Goal: Task Accomplishment & Management: Complete application form

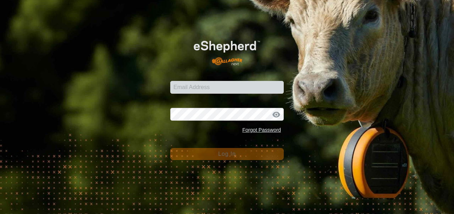
type input "[PERSON_NAME][EMAIL_ADDRESS][DOMAIN_NAME]"
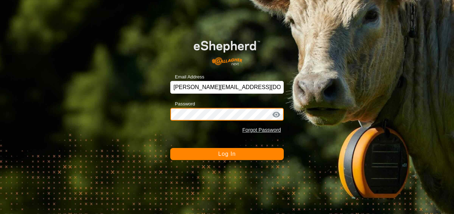
click at [170, 148] on button "Log In" at bounding box center [227, 154] width 114 height 12
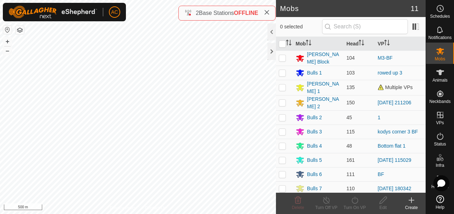
click at [257, 6] on div "Mobs 11 0 selected Mob Head VP Moores Block 104 M3-BF Bulls 1 103 rowed up 3 Bi…" at bounding box center [213, 107] width 426 height 214
click at [269, 13] on icon at bounding box center [267, 13] width 6 height 6
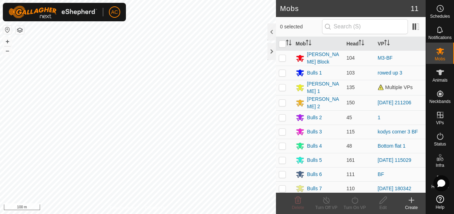
click at [411, 207] on div "Create" at bounding box center [411, 207] width 28 height 6
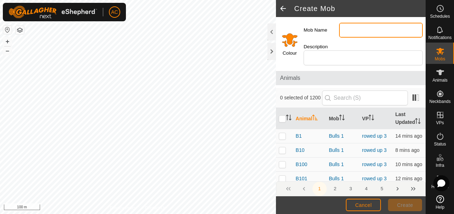
click at [348, 27] on input "Mob Name" at bounding box center [381, 30] width 84 height 15
type input "Bulls 7"
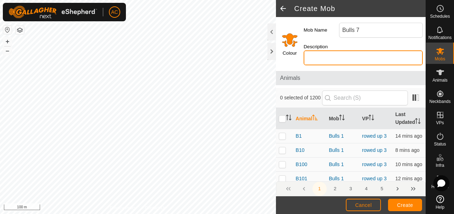
click at [323, 64] on input "Description" at bounding box center [363, 57] width 119 height 15
click at [308, 59] on input "top Shearing Tank" at bounding box center [363, 57] width 119 height 15
type input "Top Shearing Tank"
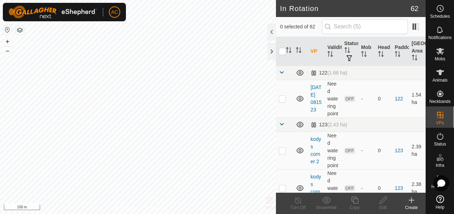
click at [411, 202] on icon at bounding box center [411, 200] width 9 height 9
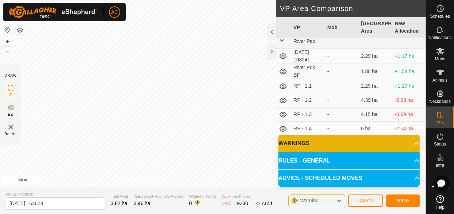
scroll to position [1059, 0]
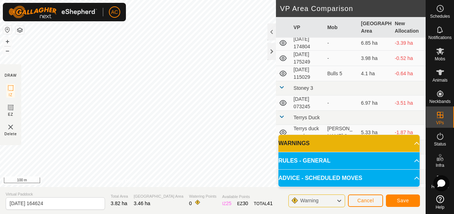
click at [309, 199] on span "Warning" at bounding box center [309, 201] width 18 height 6
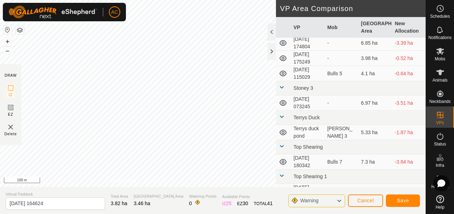
click at [336, 201] on div "Warning" at bounding box center [316, 200] width 57 height 13
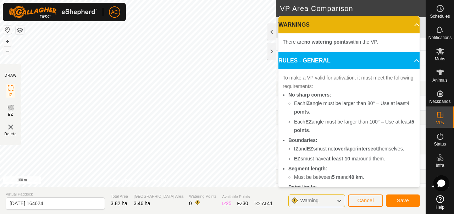
click at [336, 200] on div "Warning" at bounding box center [316, 200] width 57 height 13
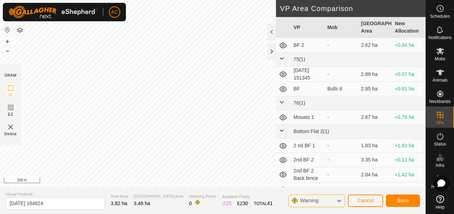
scroll to position [0, 0]
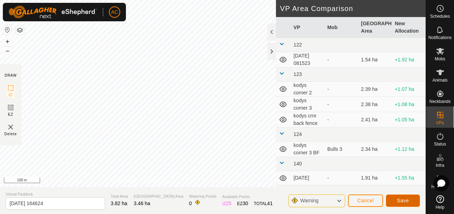
click at [405, 200] on span "Save" at bounding box center [403, 201] width 12 height 6
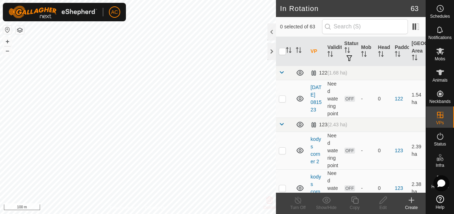
checkbox input "true"
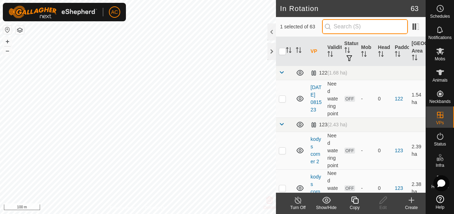
click at [362, 26] on input "text" at bounding box center [365, 26] width 86 height 15
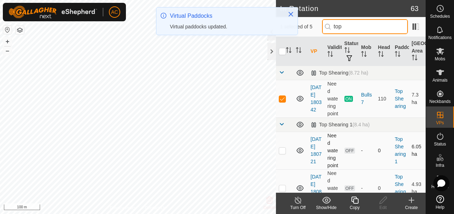
type input "top"
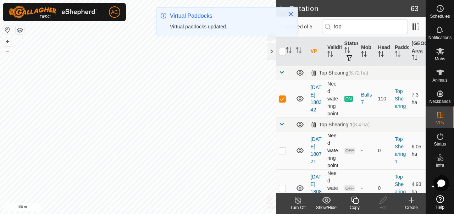
click at [299, 155] on icon at bounding box center [300, 150] width 9 height 9
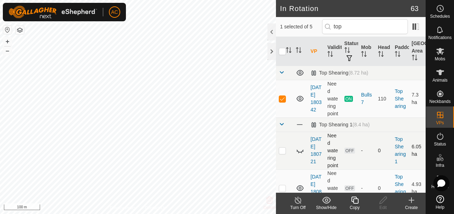
click at [301, 155] on icon at bounding box center [300, 150] width 9 height 9
click at [282, 153] on p-checkbox at bounding box center [282, 151] width 7 height 6
checkbox input "false"
click at [282, 101] on p-checkbox at bounding box center [282, 99] width 7 height 6
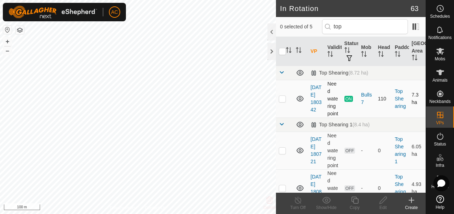
click at [282, 101] on p-checkbox at bounding box center [282, 99] width 7 height 6
checkbox input "true"
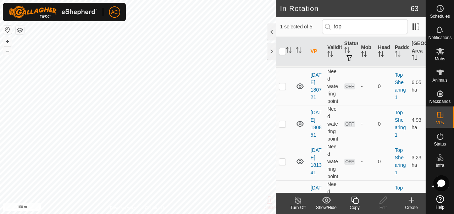
scroll to position [89, 0]
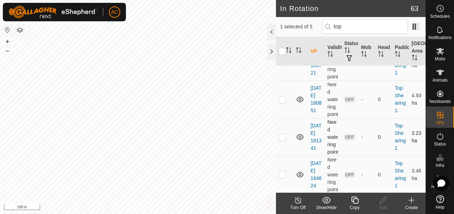
click at [282, 140] on p-checkbox at bounding box center [282, 137] width 7 height 6
checkbox input "true"
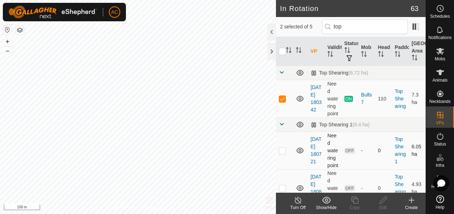
click at [282, 165] on td at bounding box center [284, 151] width 17 height 38
checkbox input "true"
click at [282, 100] on p-checkbox at bounding box center [282, 99] width 7 height 6
checkbox input "false"
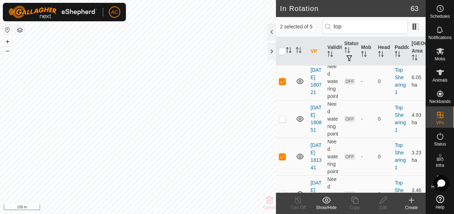
scroll to position [57, 0]
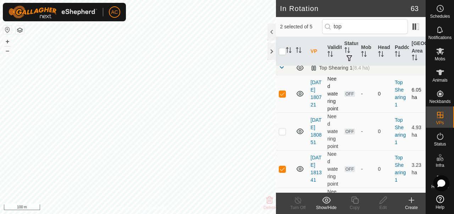
click at [283, 97] on p-checkbox at bounding box center [282, 94] width 7 height 6
checkbox input "false"
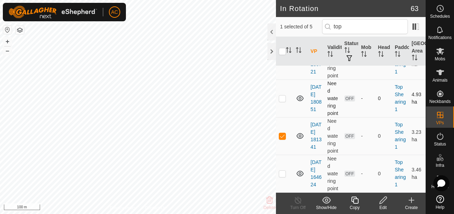
scroll to position [127, 0]
click at [283, 133] on p-checkbox at bounding box center [282, 136] width 7 height 6
checkbox input "false"
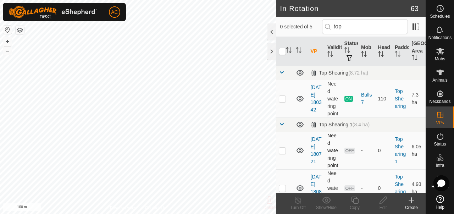
click at [284, 153] on p-checkbox at bounding box center [282, 151] width 7 height 6
click at [283, 153] on p-checkbox at bounding box center [282, 151] width 7 height 6
checkbox input "false"
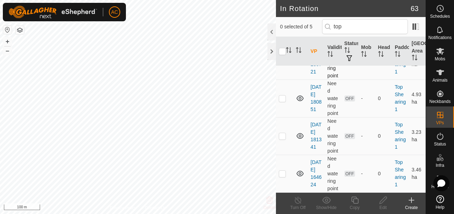
scroll to position [127, 0]
click at [283, 171] on p-checkbox at bounding box center [282, 174] width 7 height 6
checkbox input "true"
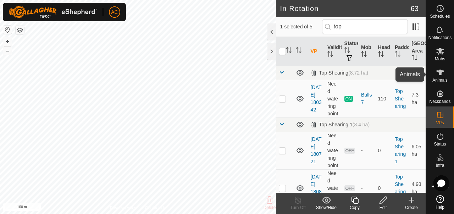
click at [442, 78] on span "Animals" at bounding box center [440, 80] width 15 height 4
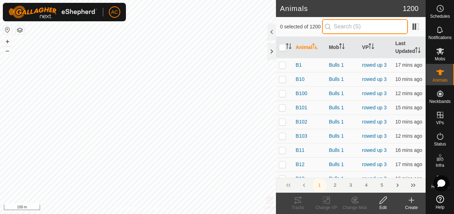
click at [360, 28] on input "text" at bounding box center [365, 26] width 86 height 15
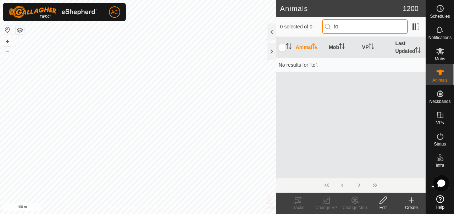
type input "t"
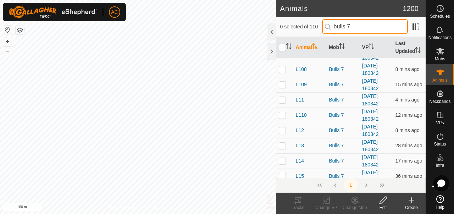
scroll to position [194, 0]
type input "bulls 7"
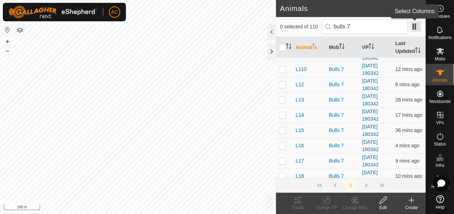
click at [418, 29] on span at bounding box center [415, 26] width 11 height 11
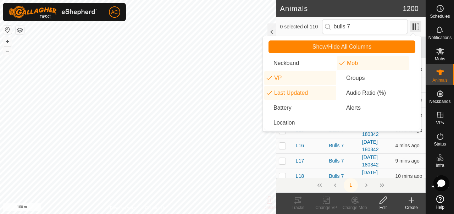
click at [418, 29] on span at bounding box center [415, 26] width 11 height 11
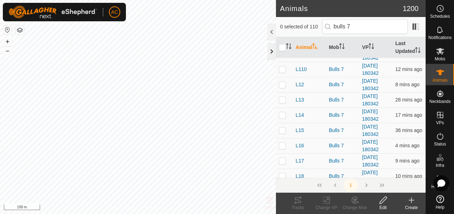
click at [272, 53] on div at bounding box center [272, 51] width 9 height 17
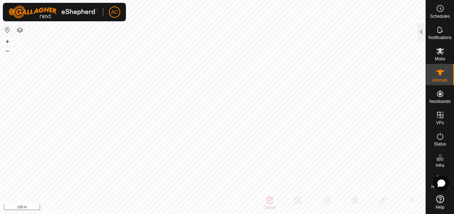
scroll to position [0, 0]
checkbox input "false"
checkbox input "true"
checkbox input "false"
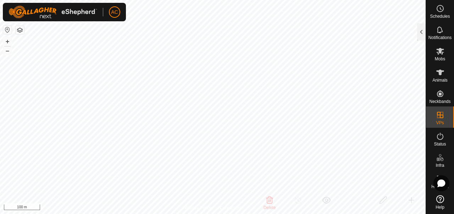
checkbox input "true"
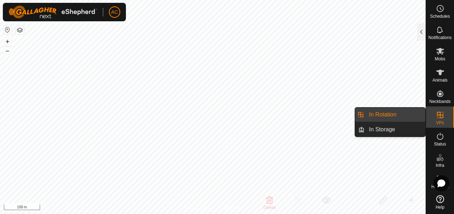
click at [439, 118] on icon at bounding box center [440, 115] width 9 height 9
click at [393, 116] on link "In Rotation" at bounding box center [395, 115] width 61 height 14
click at [376, 113] on link "In Rotation" at bounding box center [395, 115] width 61 height 14
click at [433, 121] on div "VPs" at bounding box center [440, 116] width 28 height 21
click at [441, 121] on span "VPs" at bounding box center [440, 123] width 8 height 4
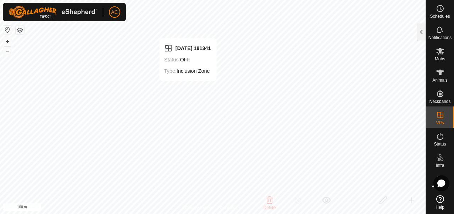
checkbox input "true"
checkbox input "false"
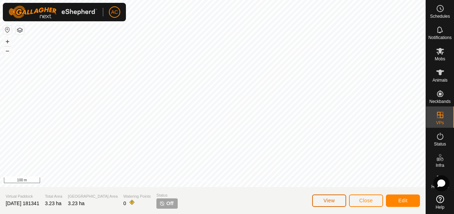
click at [324, 200] on span "View" at bounding box center [329, 201] width 11 height 6
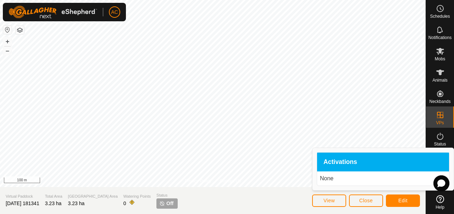
click at [282, 198] on section "Virtual Paddock 2025-08-19 181341 Total Area 3.23 ha Grazing Area 3.23 ha Water…" at bounding box center [213, 200] width 426 height 27
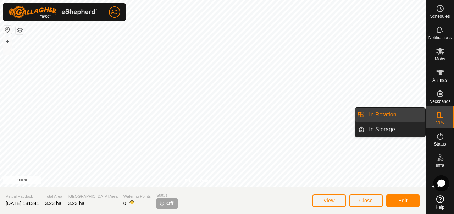
click at [438, 115] on icon at bounding box center [440, 115] width 9 height 9
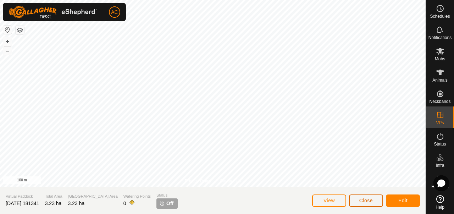
click at [368, 198] on span "Close" at bounding box center [365, 201] width 13 height 6
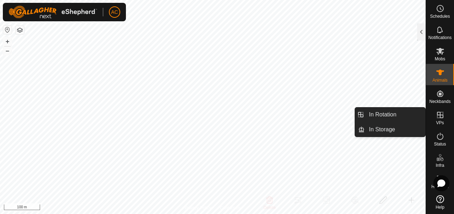
click at [440, 121] on span "VPs" at bounding box center [440, 123] width 8 height 4
click at [442, 121] on span "VPs" at bounding box center [440, 123] width 8 height 4
click at [401, 112] on link "In Rotation" at bounding box center [395, 115] width 61 height 14
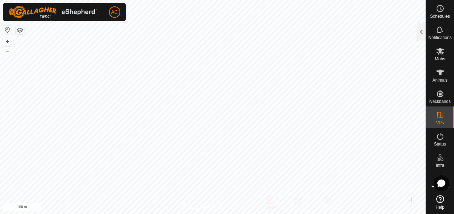
checkbox input "true"
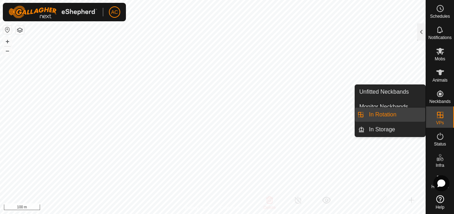
click at [439, 119] on icon at bounding box center [440, 115] width 9 height 9
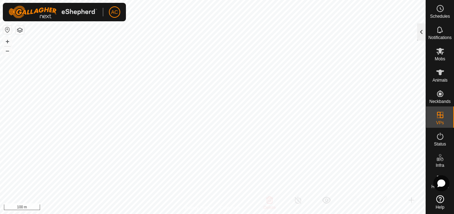
click at [421, 32] on div at bounding box center [421, 31] width 9 height 17
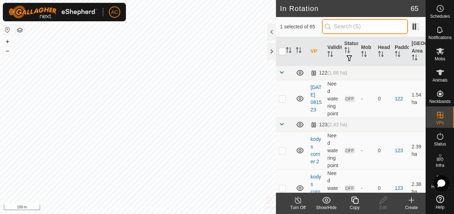
click at [346, 20] on input "text" at bounding box center [365, 26] width 86 height 15
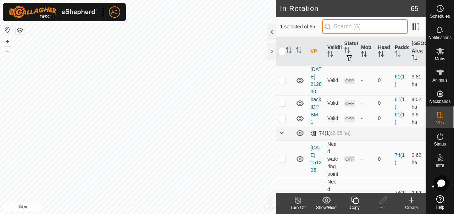
scroll to position [503, 0]
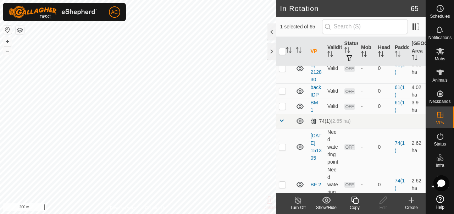
click at [351, 93] on div "In Rotation 65 1 selected of 65 VP Validity Status Mob Head Paddock Grazing Are…" at bounding box center [213, 107] width 426 height 214
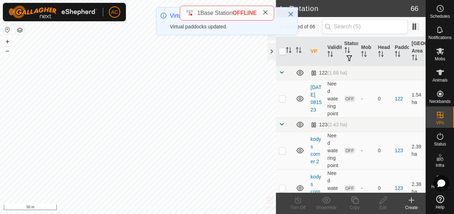
click at [266, 12] on icon at bounding box center [266, 13] width 6 height 6
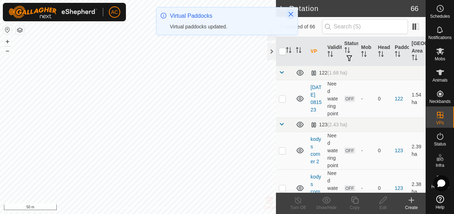
click at [290, 15] on icon "Close" at bounding box center [291, 14] width 5 height 5
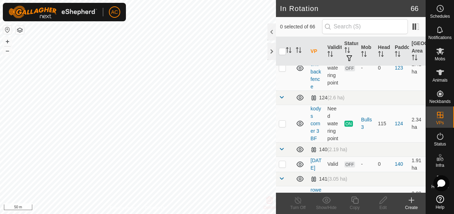
scroll to position [164, 0]
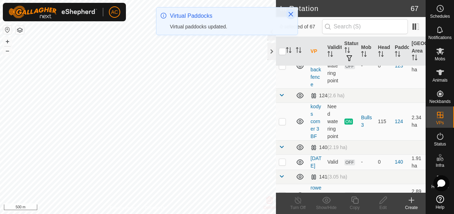
click at [290, 14] on icon "Close" at bounding box center [291, 14] width 6 height 6
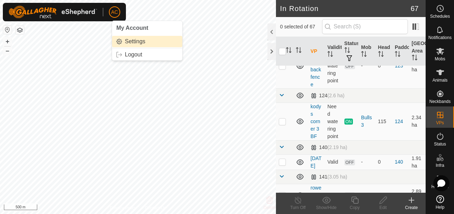
click at [131, 42] on link "Settings" at bounding box center [147, 41] width 70 height 11
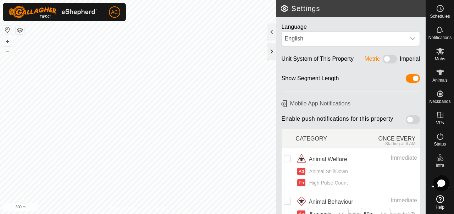
click at [272, 51] on div at bounding box center [272, 51] width 9 height 17
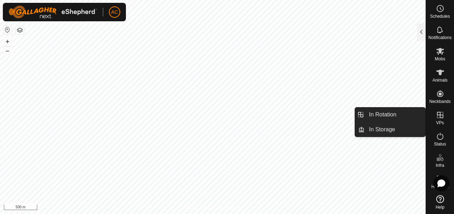
click at [440, 119] on es-virtualpaddocks-svg-icon at bounding box center [440, 114] width 13 height 11
click at [408, 119] on link "In Rotation" at bounding box center [395, 115] width 61 height 14
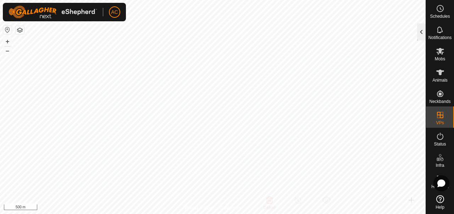
click at [422, 33] on div at bounding box center [421, 31] width 9 height 17
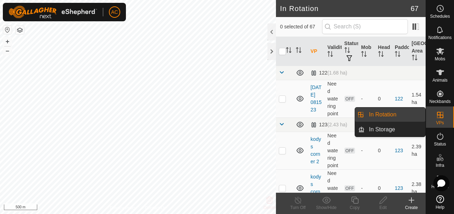
click at [442, 117] on icon at bounding box center [440, 115] width 6 height 6
click at [439, 115] on icon at bounding box center [440, 115] width 9 height 9
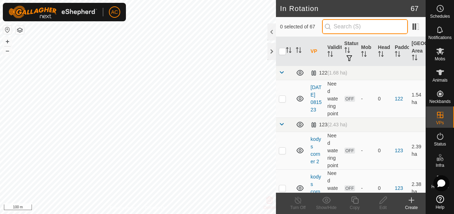
click at [367, 27] on input "text" at bounding box center [365, 26] width 86 height 15
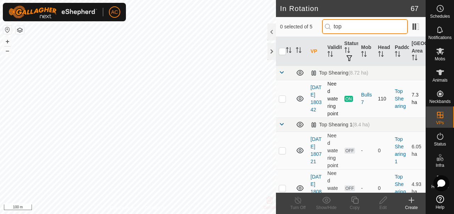
scroll to position [127, 0]
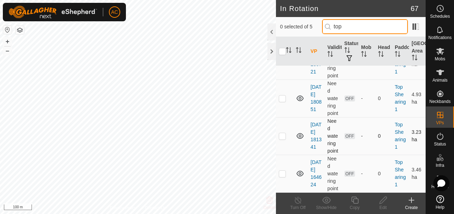
type input "top"
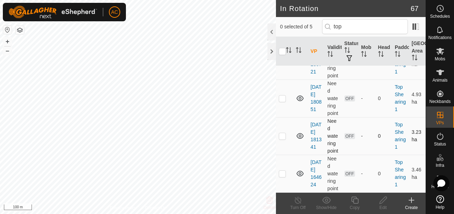
scroll to position [0, 0]
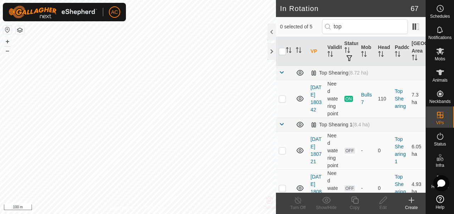
click at [280, 125] on tbody "Top Shearing (8.72 ha) [DATE] 180342 Need watering point ON Bulls 7 110 Top She…" at bounding box center [351, 174] width 150 height 216
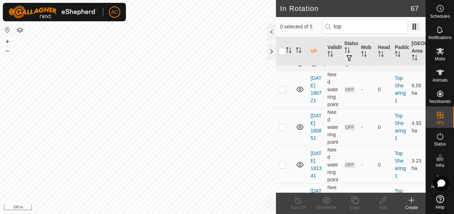
scroll to position [127, 0]
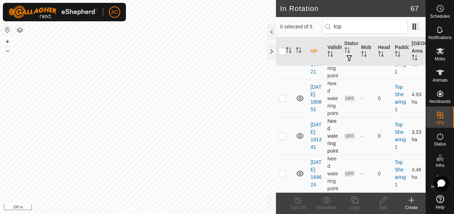
click at [284, 133] on p-checkbox at bounding box center [282, 136] width 7 height 6
checkbox input "true"
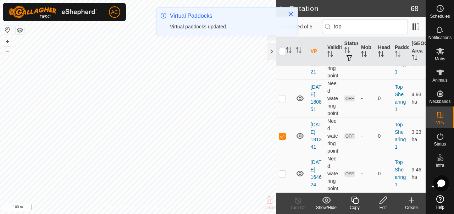
scroll to position [0, 0]
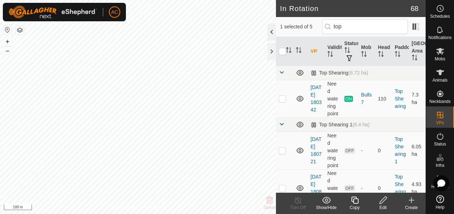
click at [271, 34] on div at bounding box center [272, 31] width 9 height 17
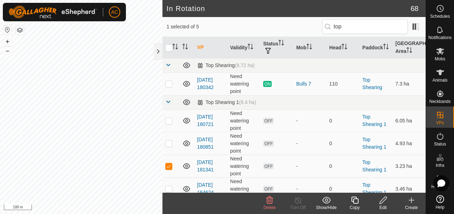
click at [274, 204] on icon at bounding box center [269, 200] width 9 height 9
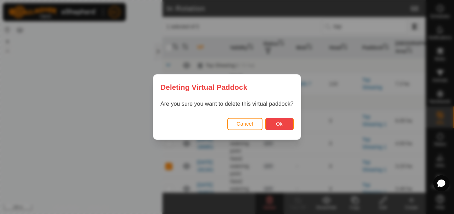
click at [282, 120] on button "Ok" at bounding box center [279, 124] width 28 height 12
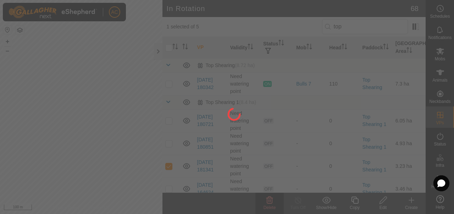
checkbox input "false"
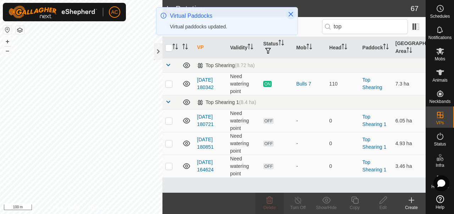
click at [291, 13] on icon "Close" at bounding box center [291, 14] width 6 height 6
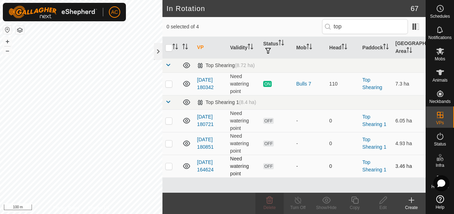
click at [169, 167] on p-checkbox at bounding box center [168, 166] width 7 height 6
click at [268, 204] on icon at bounding box center [269, 200] width 9 height 9
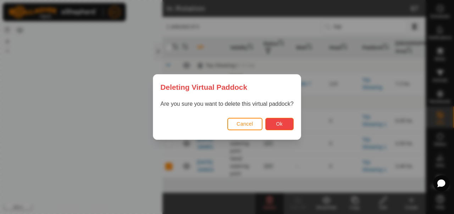
click at [286, 121] on button "Ok" at bounding box center [279, 124] width 28 height 12
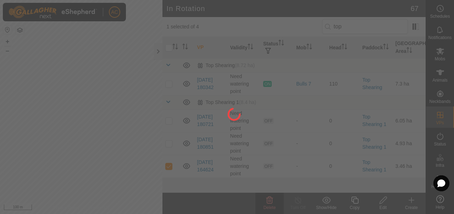
checkbox input "false"
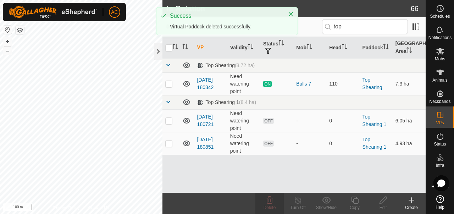
click at [411, 198] on icon at bounding box center [411, 200] width 9 height 9
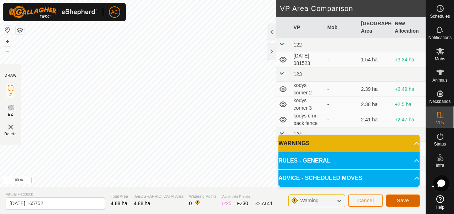
click at [405, 202] on span "Save" at bounding box center [403, 201] width 12 height 6
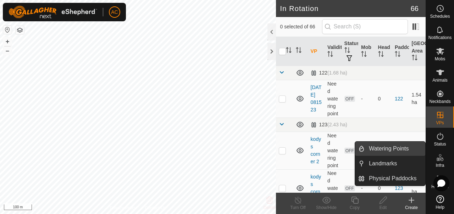
click at [409, 148] on link "Watering Points" at bounding box center [395, 149] width 61 height 14
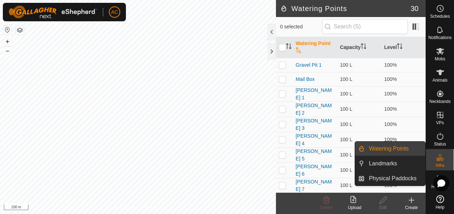
click at [398, 149] on link "Watering Points" at bounding box center [395, 149] width 61 height 14
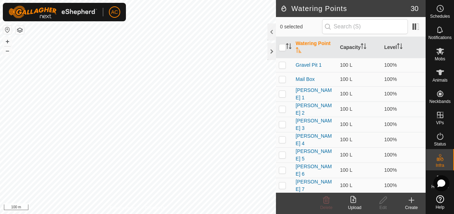
click at [409, 209] on div "Create" at bounding box center [411, 207] width 28 height 6
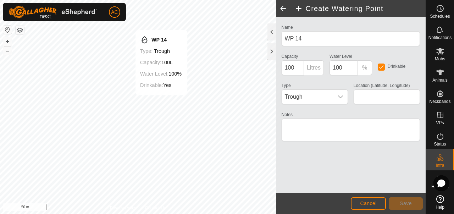
type input "-45.930991, 167.812780"
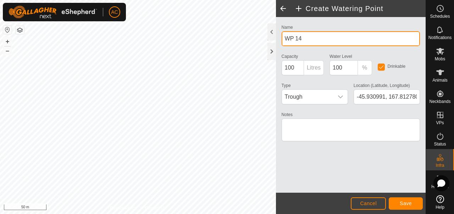
drag, startPoint x: 308, startPoint y: 39, endPoint x: 282, endPoint y: 39, distance: 25.9
click at [282, 39] on input "WP 14" at bounding box center [351, 38] width 138 height 15
type input "t"
type input "Top Shearings"
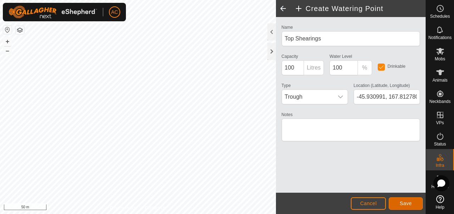
click at [409, 204] on span "Save" at bounding box center [406, 203] width 12 height 6
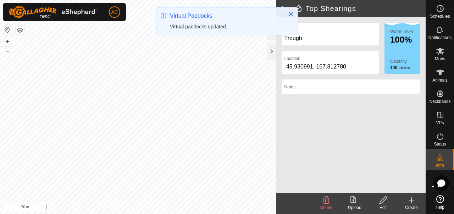
click at [410, 203] on icon at bounding box center [411, 200] width 9 height 9
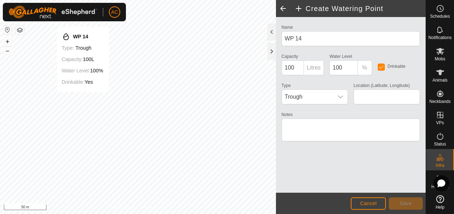
type input "-45.931673, 167.810156"
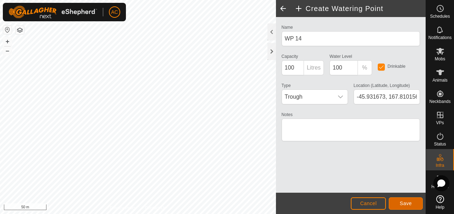
click at [411, 205] on span "Save" at bounding box center [406, 203] width 12 height 6
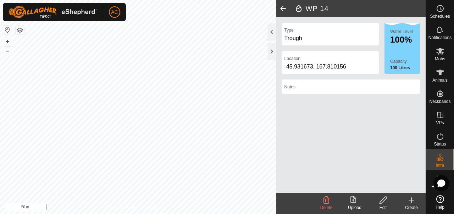
click at [414, 201] on icon at bounding box center [411, 200] width 9 height 9
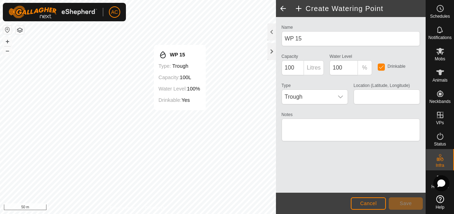
type input "-45.930223, 167.809328"
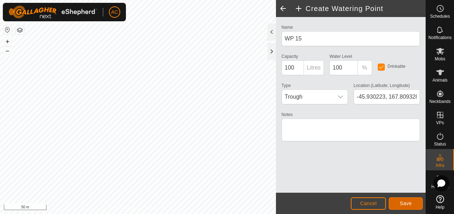
click at [412, 203] on button "Save" at bounding box center [406, 203] width 34 height 12
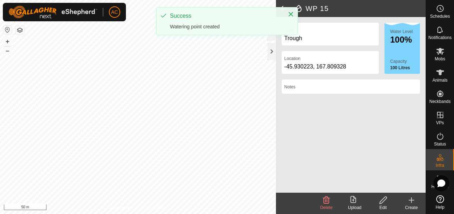
click at [414, 202] on icon at bounding box center [411, 200] width 9 height 9
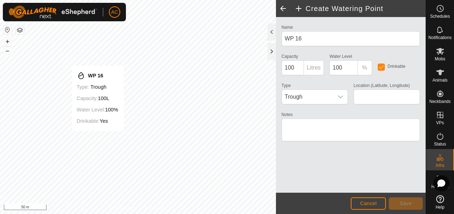
type input "-45.929603, 167.808084"
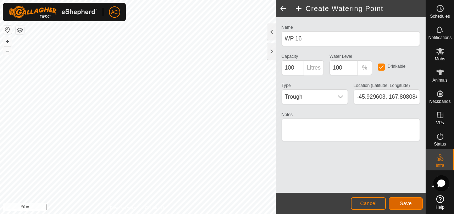
click at [399, 202] on button "Save" at bounding box center [406, 203] width 34 height 12
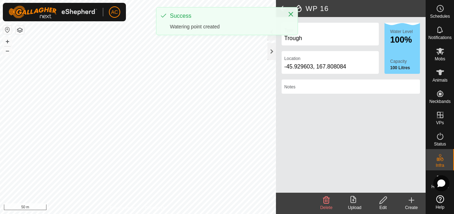
click at [190, 33] on div "AC Schedules Notifications Mobs Animals Neckbands VPs Status Infra Heatmap Help…" at bounding box center [227, 107] width 454 height 214
click at [412, 205] on div "Create" at bounding box center [411, 207] width 28 height 6
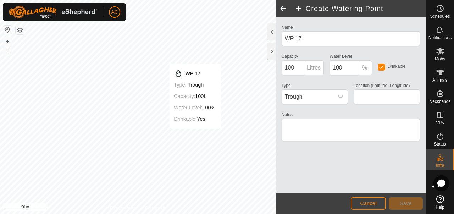
type input "-45.932051, 167.807793"
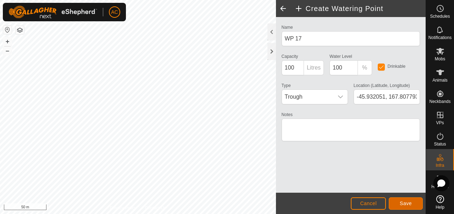
click at [401, 205] on span "Save" at bounding box center [406, 203] width 12 height 6
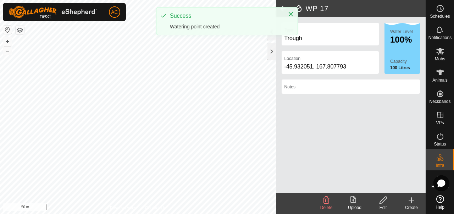
click at [414, 202] on icon at bounding box center [411, 200] width 9 height 9
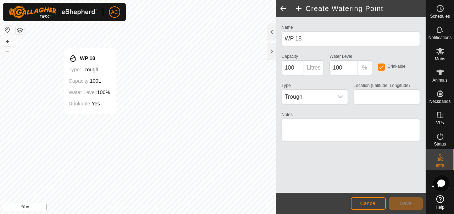
type input "-45.931050, 167.806191"
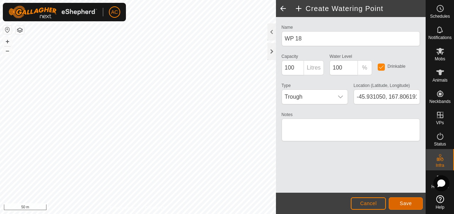
click at [399, 199] on button "Save" at bounding box center [406, 203] width 34 height 12
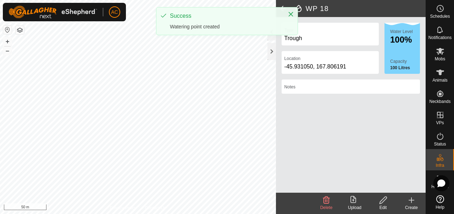
click at [221, 214] on html "AC Schedules Notifications Mobs Animals Neckbands VPs Status Infra Heatmap Help…" at bounding box center [227, 107] width 454 height 214
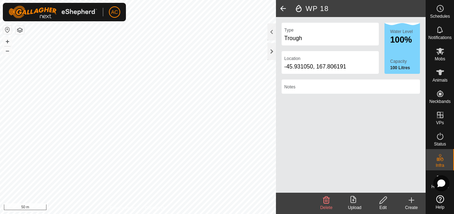
click at [15, 0] on html "AC Schedules Notifications Mobs Animals Neckbands VPs Status Infra Heatmap Help…" at bounding box center [227, 107] width 454 height 214
click at [411, 204] on icon at bounding box center [411, 200] width 9 height 9
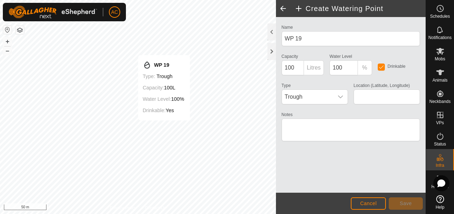
type input "-45.927955, 167.805444"
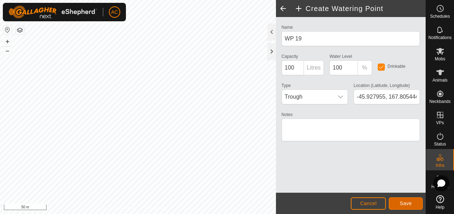
click at [412, 202] on button "Save" at bounding box center [406, 203] width 34 height 12
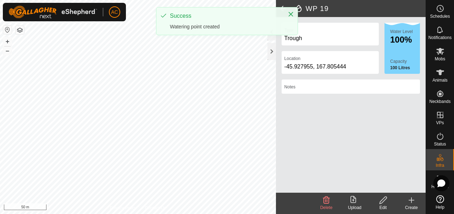
click at [405, 157] on div "Type Trough Location [GEOGRAPHIC_DATA] Water Level 100% Capacity 100 Litres Not…" at bounding box center [351, 105] width 150 height 176
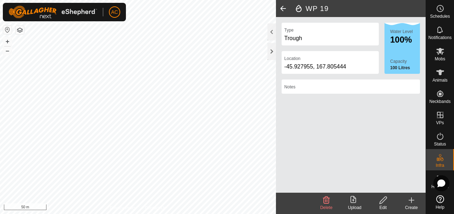
click at [409, 201] on icon at bounding box center [411, 200] width 9 height 9
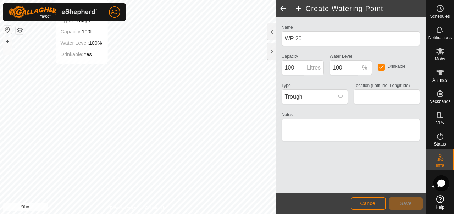
type input "-45.927361, 167.804195"
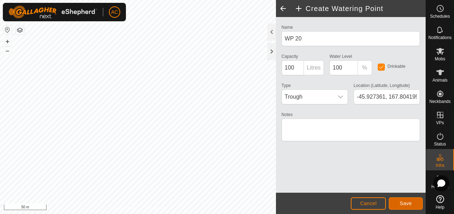
click at [402, 202] on span "Save" at bounding box center [406, 203] width 12 height 6
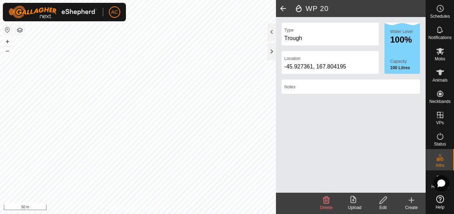
click at [413, 202] on icon at bounding box center [411, 200] width 9 height 9
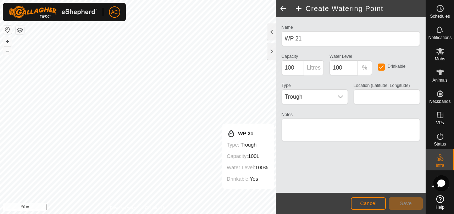
type input "-45.929825, 167.804045"
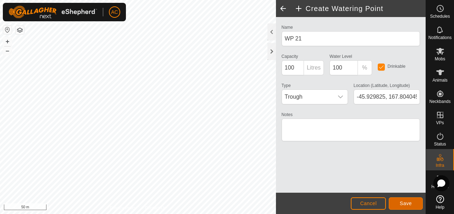
click at [409, 202] on span "Save" at bounding box center [406, 203] width 12 height 6
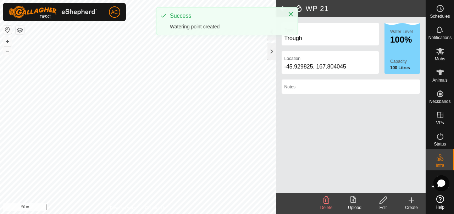
click at [412, 203] on icon at bounding box center [411, 200] width 9 height 9
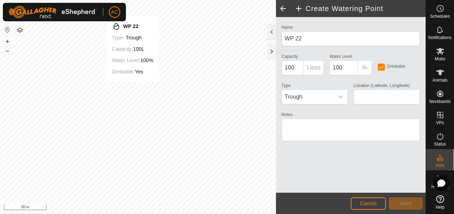
type input "-45.928692, 167.802297"
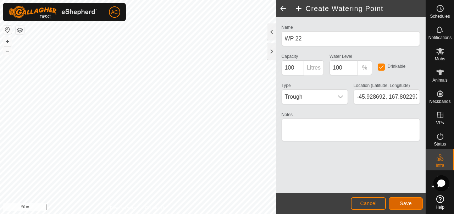
click at [402, 202] on span "Save" at bounding box center [406, 203] width 12 height 6
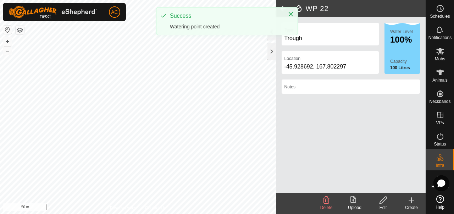
click at [173, 214] on html "AC Schedules Notifications Mobs Animals Neckbands VPs Status Infra Heatmap Help…" at bounding box center [227, 107] width 454 height 214
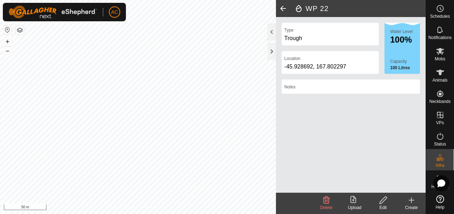
click at [409, 200] on icon at bounding box center [411, 200] width 9 height 9
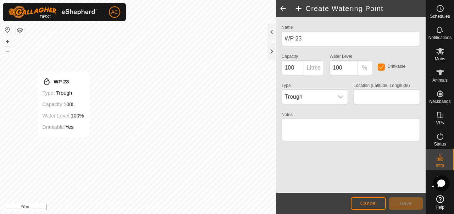
type input "-45.925787, 167.799101"
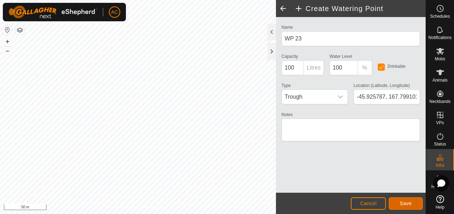
click at [401, 202] on span "Save" at bounding box center [406, 203] width 12 height 6
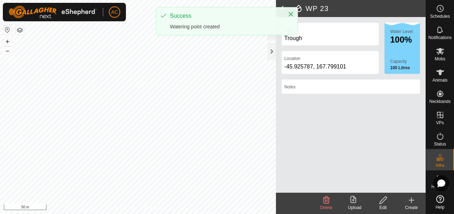
click at [413, 204] on icon at bounding box center [411, 200] width 9 height 9
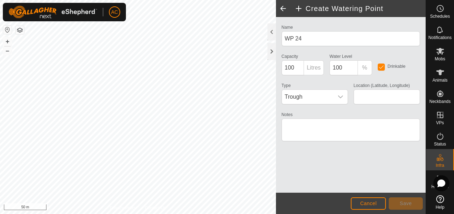
type input "-45.926677, 167.801009"
click at [410, 200] on button "Save" at bounding box center [406, 203] width 34 height 12
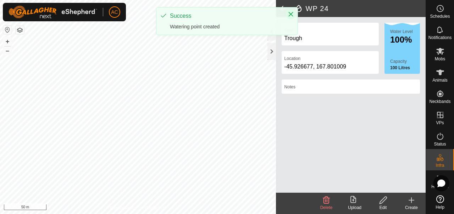
click at [292, 15] on icon "Close" at bounding box center [291, 14] width 5 height 5
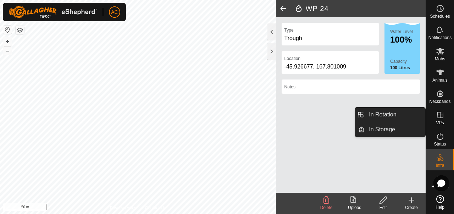
click at [439, 116] on icon at bounding box center [440, 115] width 9 height 9
click at [402, 110] on link "In Rotation" at bounding box center [395, 115] width 61 height 14
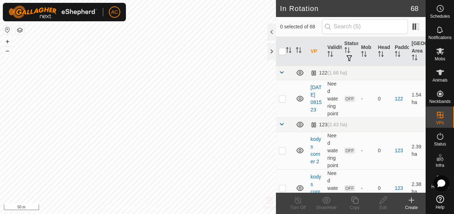
click at [409, 203] on icon at bounding box center [411, 200] width 9 height 9
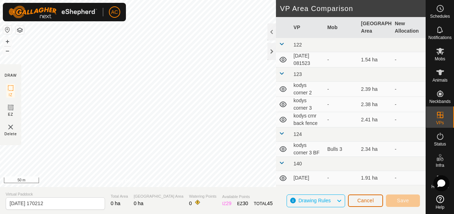
click at [369, 198] on span "Cancel" at bounding box center [365, 201] width 17 height 6
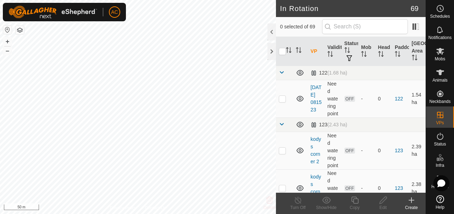
click at [413, 202] on icon at bounding box center [411, 200] width 9 height 9
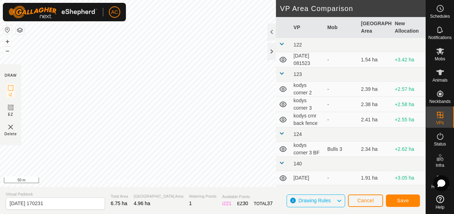
click at [74, 19] on div "AC Schedules Notifications Mobs Animals Neckbands VPs Status Infra Heatmap Help…" at bounding box center [227, 107] width 454 height 214
click at [273, 49] on div at bounding box center [272, 51] width 9 height 17
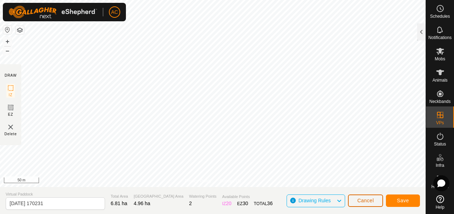
click at [364, 199] on span "Cancel" at bounding box center [365, 201] width 17 height 6
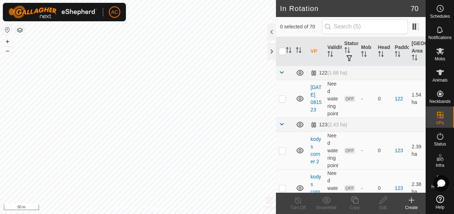
checkbox input "true"
checkbox input "false"
checkbox input "true"
checkbox input "false"
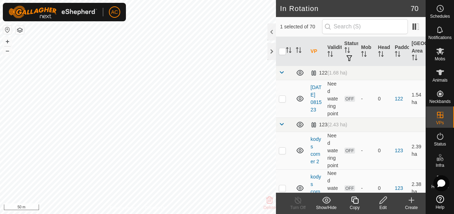
checkbox input "false"
checkbox input "true"
checkbox input "false"
click at [412, 200] on icon at bounding box center [412, 200] width 0 height 5
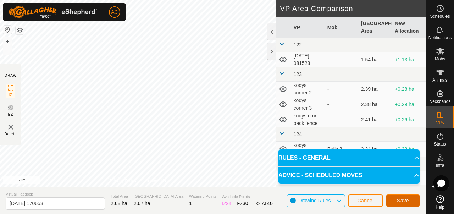
click at [395, 199] on button "Save" at bounding box center [403, 200] width 34 height 12
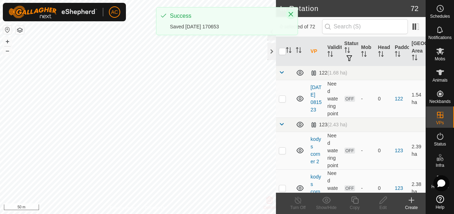
click at [292, 13] on icon "Close" at bounding box center [291, 14] width 6 height 6
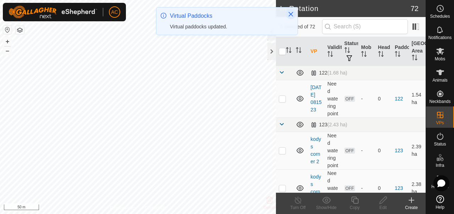
click at [292, 14] on icon "Close" at bounding box center [291, 14] width 6 height 6
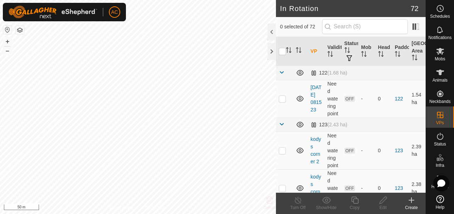
click at [412, 200] on icon at bounding box center [411, 200] width 5 height 0
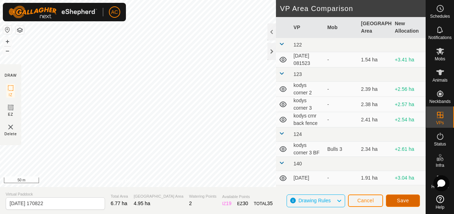
click at [411, 202] on button "Save" at bounding box center [403, 200] width 34 height 12
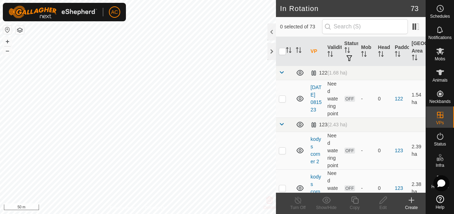
click at [409, 200] on icon at bounding box center [411, 200] width 5 height 0
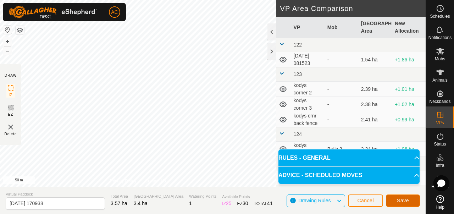
click at [406, 199] on span "Save" at bounding box center [403, 201] width 12 height 6
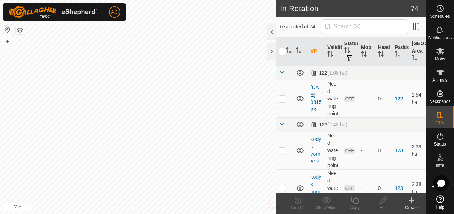
click at [413, 200] on icon at bounding box center [411, 200] width 9 height 9
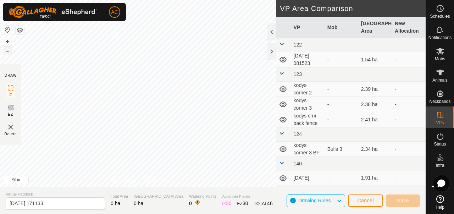
click at [8, 52] on button "–" at bounding box center [7, 50] width 9 height 9
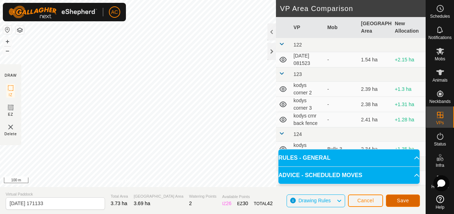
click at [411, 198] on button "Save" at bounding box center [403, 200] width 34 height 12
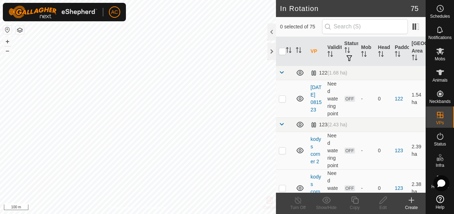
click at [411, 201] on icon at bounding box center [411, 200] width 9 height 9
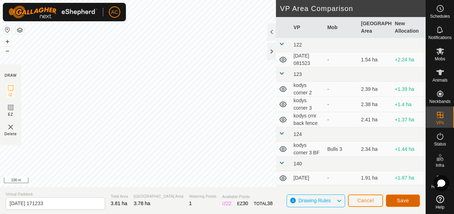
click at [412, 202] on button "Save" at bounding box center [403, 200] width 34 height 12
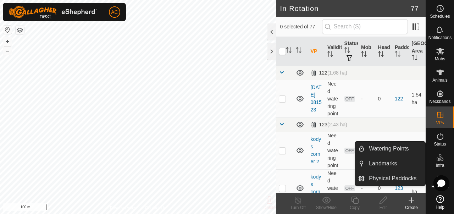
click at [439, 158] on icon at bounding box center [440, 157] width 9 height 9
click at [406, 149] on link "Watering Points" at bounding box center [395, 149] width 61 height 14
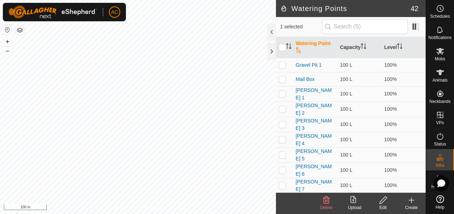
click at [412, 206] on div "Create" at bounding box center [411, 207] width 28 height 6
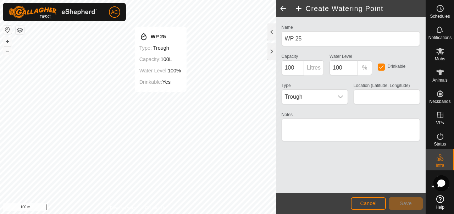
type input "-45.924414, 167.794952"
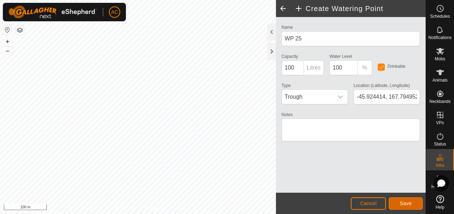
click at [403, 200] on span "Save" at bounding box center [406, 203] width 12 height 6
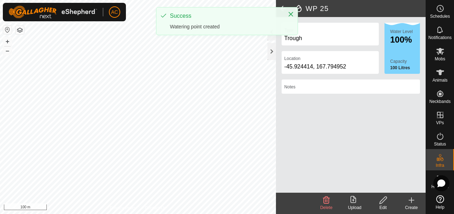
click at [412, 202] on icon at bounding box center [411, 200] width 9 height 9
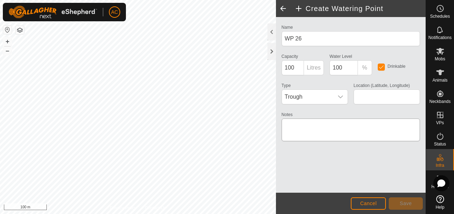
type input "-45.925745, 167.796431"
click at [409, 200] on span "Save" at bounding box center [406, 203] width 12 height 6
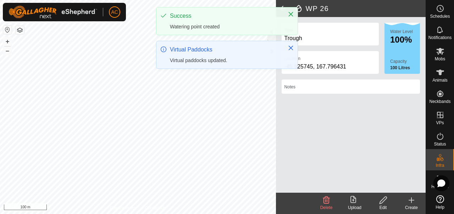
click at [198, 42] on div "AC Schedules Notifications Mobs Animals Neckbands VPs Status Infra Heatmap Help…" at bounding box center [227, 107] width 454 height 214
click at [413, 205] on div "Create" at bounding box center [411, 207] width 28 height 6
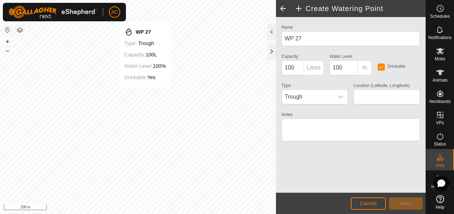
type input "-45.928149, 167.794614"
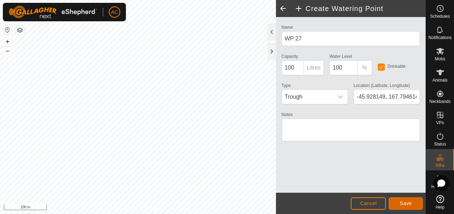
click at [411, 202] on span "Save" at bounding box center [406, 203] width 12 height 6
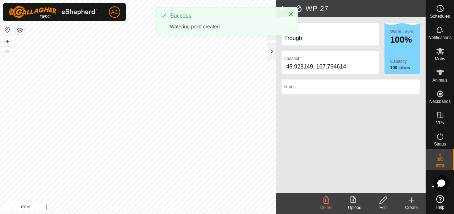
click at [411, 202] on icon at bounding box center [411, 200] width 9 height 9
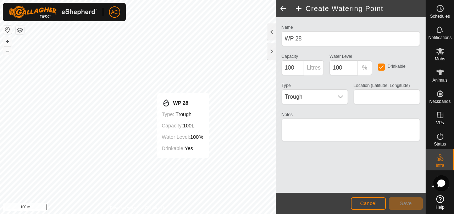
type input "-45.929636, 167.795741"
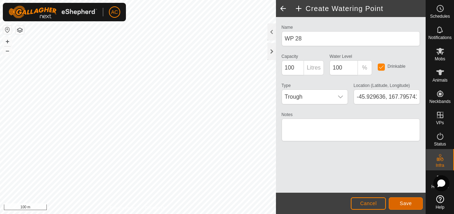
click at [416, 205] on button "Save" at bounding box center [406, 203] width 34 height 12
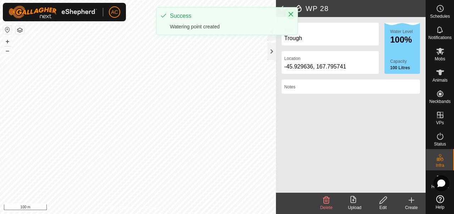
click at [290, 14] on icon "Close" at bounding box center [291, 14] width 5 height 5
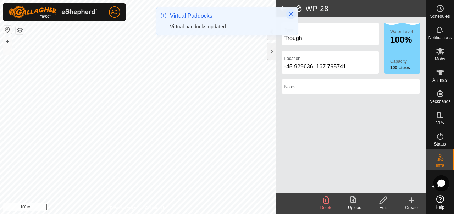
click at [291, 15] on icon "Close" at bounding box center [291, 14] width 6 height 6
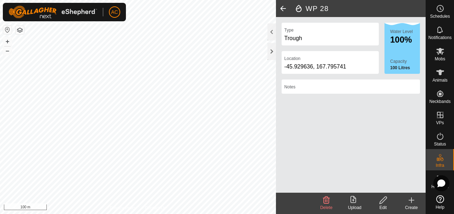
click at [411, 205] on div "Create" at bounding box center [411, 207] width 28 height 6
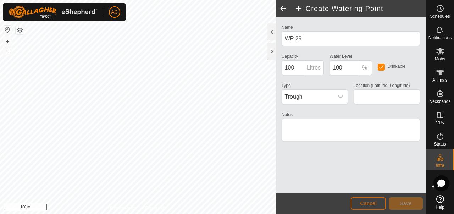
click at [365, 199] on button "Cancel" at bounding box center [368, 203] width 35 height 12
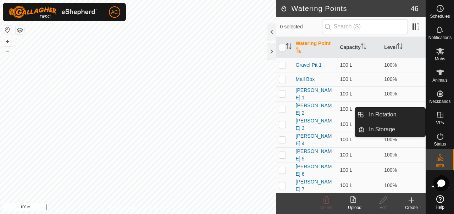
click at [442, 117] on icon at bounding box center [440, 115] width 6 height 6
click at [411, 116] on link "In Rotation" at bounding box center [395, 115] width 61 height 14
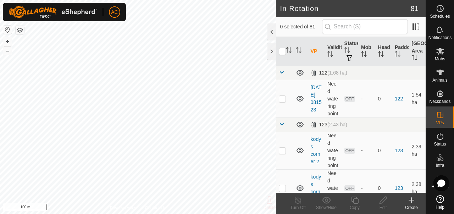
click at [414, 200] on icon at bounding box center [411, 200] width 9 height 9
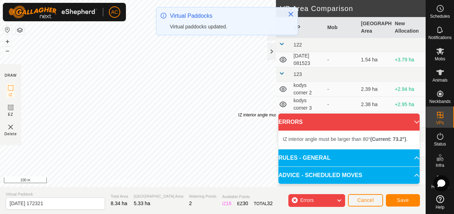
click at [238, 111] on div "IZ interior angle must be larger than 80° (Current: 73.2°) . + – ⇧ i 100 m" at bounding box center [138, 93] width 276 height 187
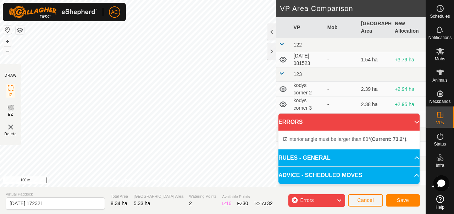
click at [215, 111] on div "IZ interior angle must be larger than 80° (Current: 73.2°) . + – ⇧ i 100 m" at bounding box center [138, 93] width 276 height 187
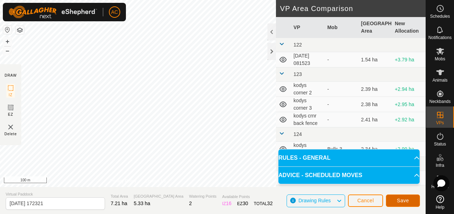
click at [409, 200] on button "Save" at bounding box center [403, 200] width 34 height 12
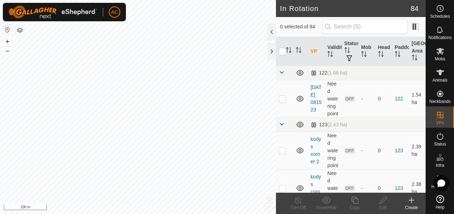
click at [412, 202] on icon at bounding box center [412, 200] width 0 height 5
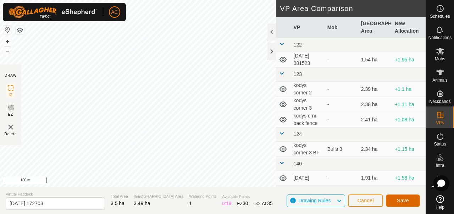
click at [405, 201] on span "Save" at bounding box center [403, 201] width 12 height 6
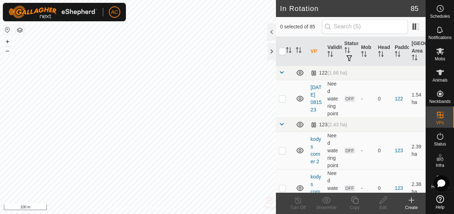
click at [412, 206] on div "Create" at bounding box center [411, 207] width 28 height 6
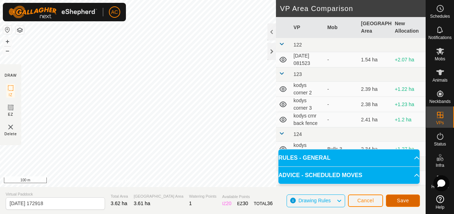
click at [405, 201] on span "Save" at bounding box center [403, 201] width 12 height 6
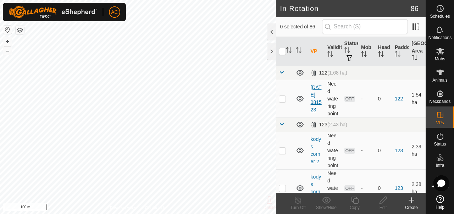
checkbox input "true"
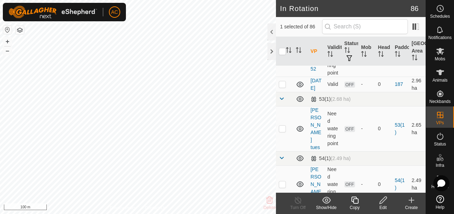
scroll to position [630, 0]
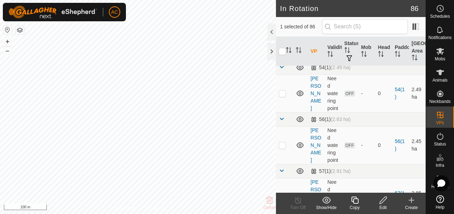
click at [383, 205] on div "Edit" at bounding box center [383, 207] width 28 height 6
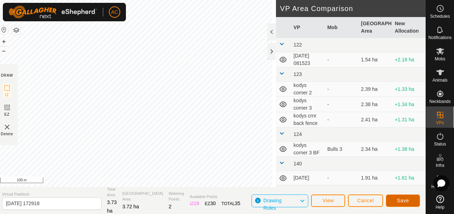
click at [407, 202] on span "Save" at bounding box center [403, 201] width 12 height 6
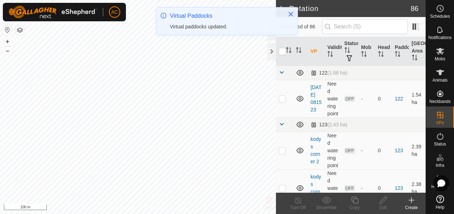
click at [412, 204] on div "Create" at bounding box center [411, 207] width 28 height 6
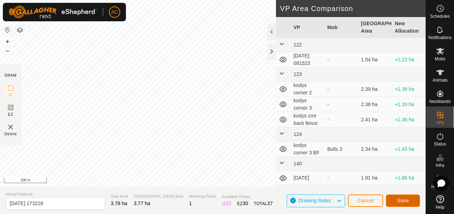
click at [404, 203] on span "Save" at bounding box center [403, 201] width 12 height 6
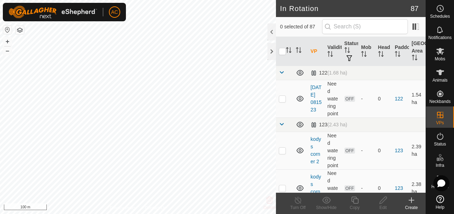
click at [410, 202] on icon at bounding box center [411, 200] width 9 height 9
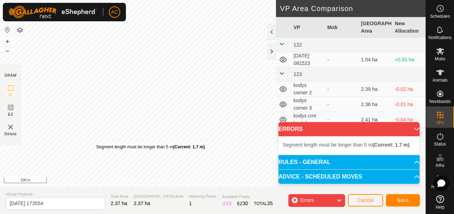
click at [96, 143] on div "Segment length must be longer than 5 m (Current: 1.7 m) . + – ⇧ i 100 m" at bounding box center [138, 93] width 276 height 187
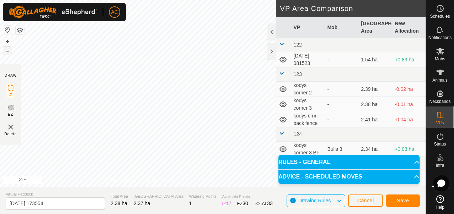
click at [8, 50] on button "–" at bounding box center [7, 50] width 9 height 9
click at [400, 199] on span "Save" at bounding box center [403, 201] width 12 height 6
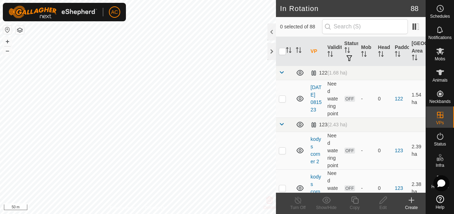
click at [413, 203] on icon at bounding box center [411, 200] width 9 height 9
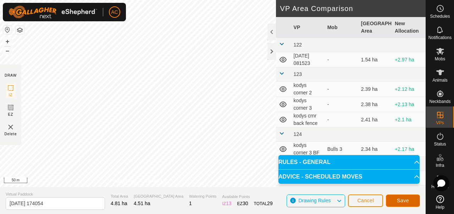
click at [405, 201] on span "Save" at bounding box center [403, 201] width 12 height 6
